Goal: Task Accomplishment & Management: Use online tool/utility

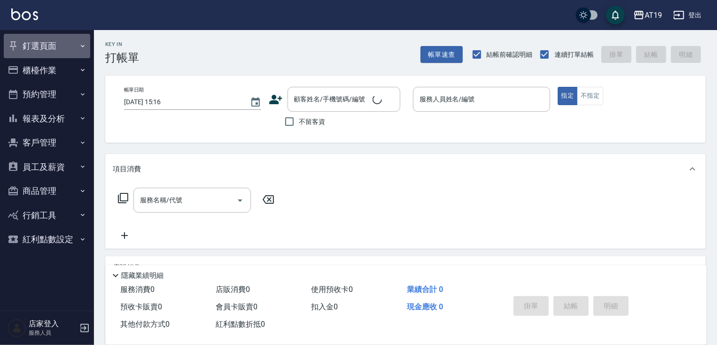
click at [85, 47] on icon "button" at bounding box center [83, 46] width 8 height 8
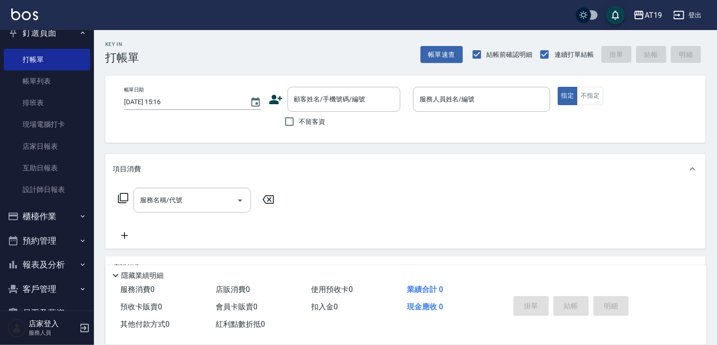
scroll to position [38, 0]
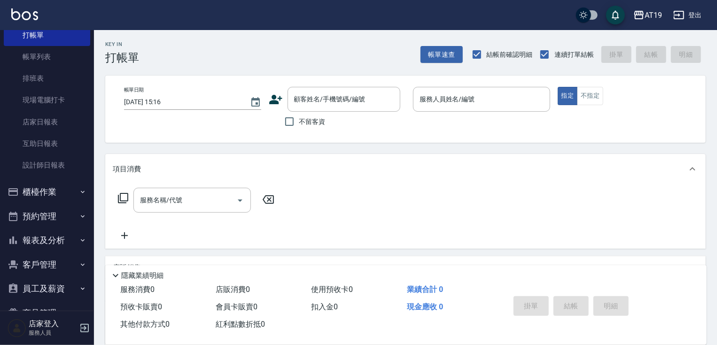
click at [80, 237] on icon "button" at bounding box center [83, 241] width 8 height 8
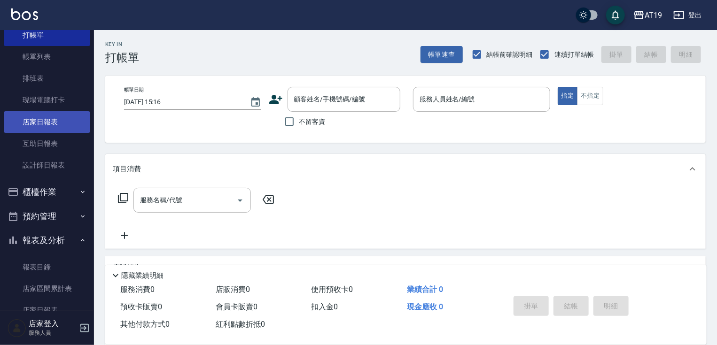
scroll to position [0, 0]
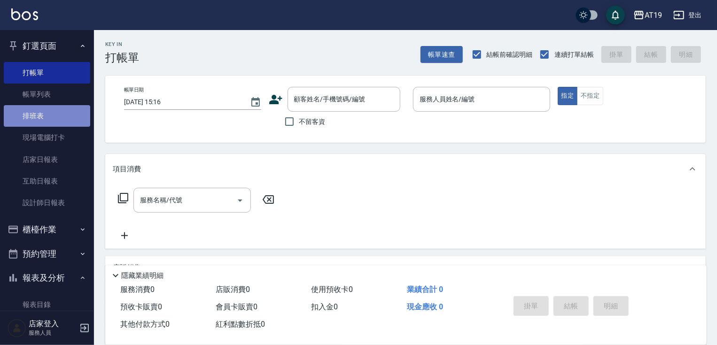
click at [50, 115] on link "排班表" at bounding box center [47, 116] width 86 height 22
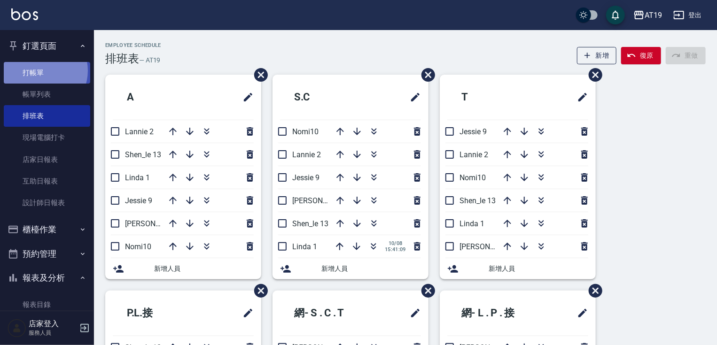
click at [39, 70] on link "打帳單" at bounding box center [47, 73] width 86 height 22
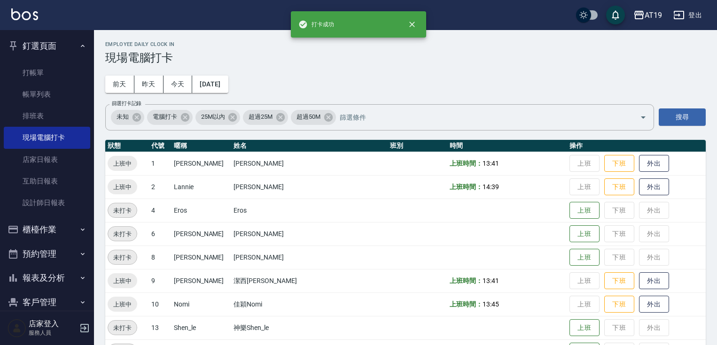
scroll to position [109, 0]
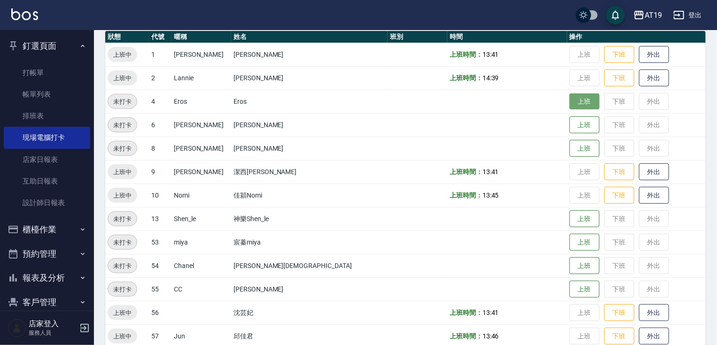
click at [569, 99] on button "上班" at bounding box center [584, 101] width 30 height 16
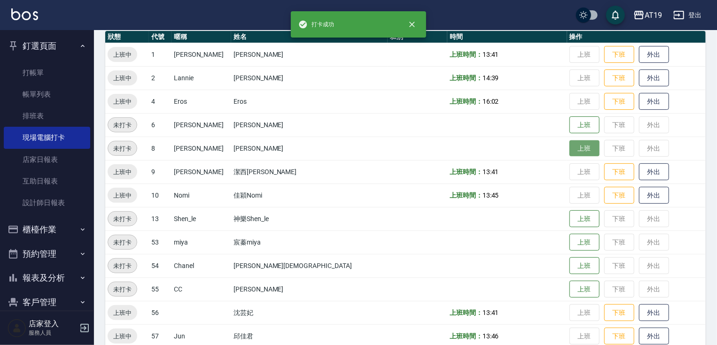
click at [569, 146] on button "上班" at bounding box center [584, 148] width 30 height 16
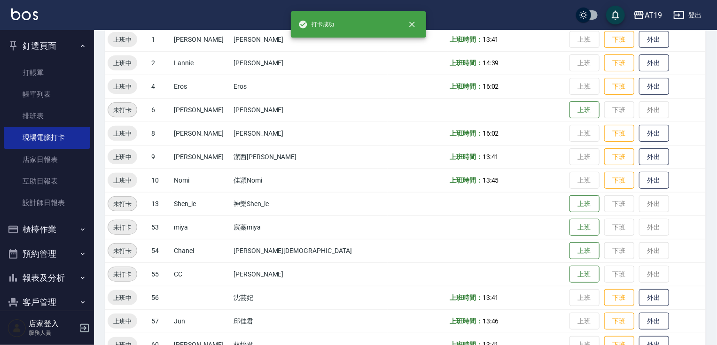
scroll to position [147, 0]
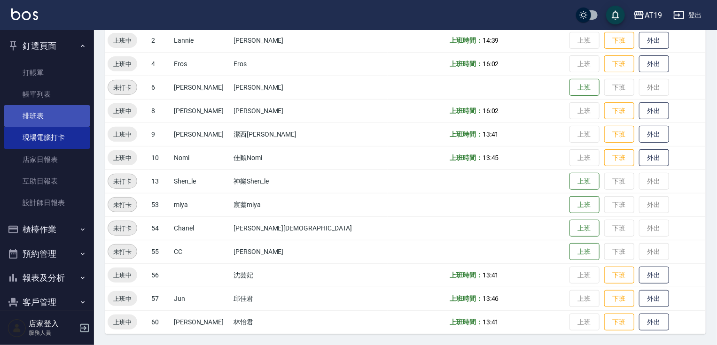
click at [40, 113] on link "排班表" at bounding box center [47, 116] width 86 height 22
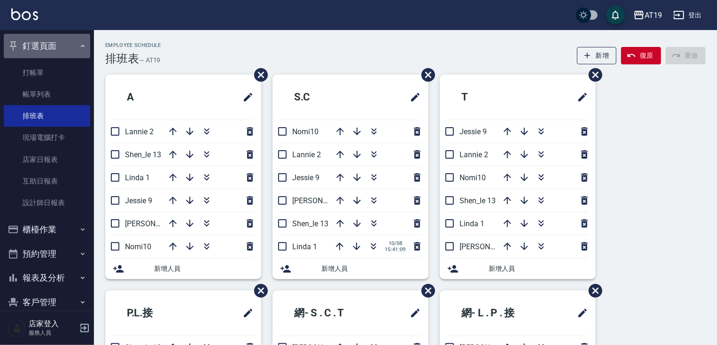
click at [47, 47] on button "釘選頁面" at bounding box center [47, 46] width 86 height 24
